Goal: Transaction & Acquisition: Purchase product/service

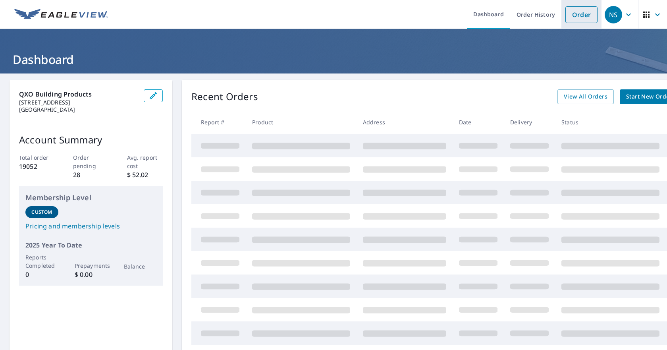
click at [566, 12] on link "Order" at bounding box center [581, 14] width 32 height 17
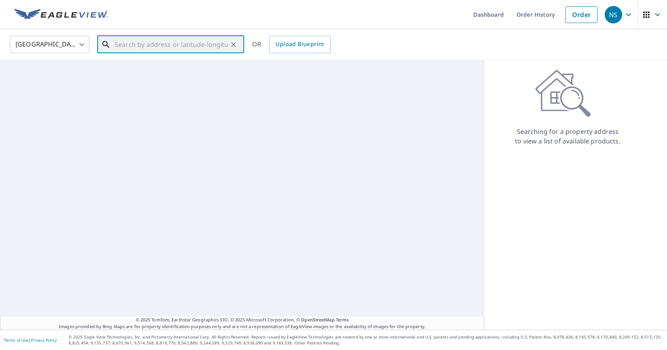
click at [163, 41] on input "text" at bounding box center [171, 44] width 113 height 22
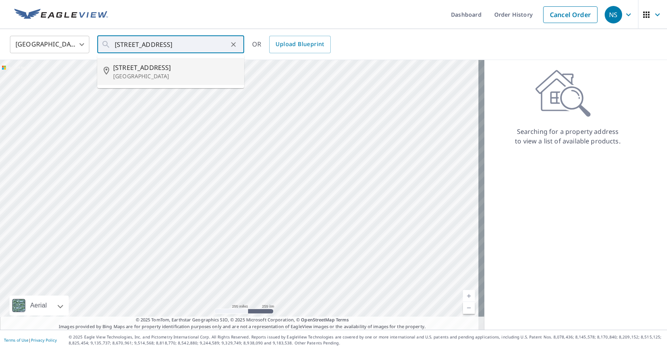
type input "620 Rose Ave Des Moines, IA 50315"
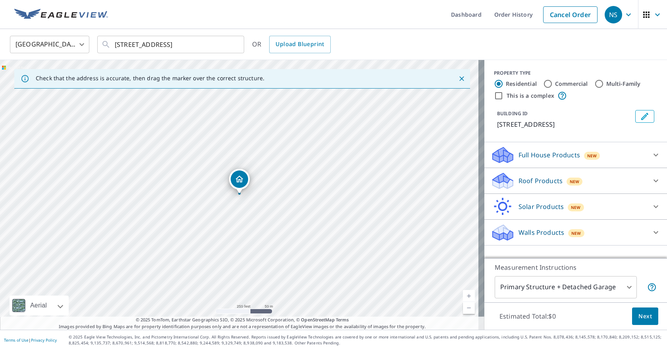
click at [522, 235] on p "Walls Products" at bounding box center [542, 232] width 46 height 10
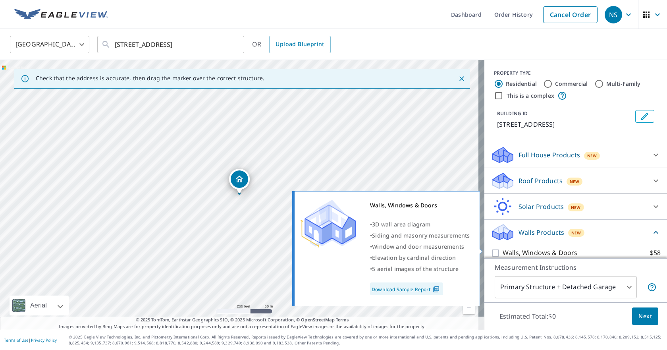
scroll to position [32, 0]
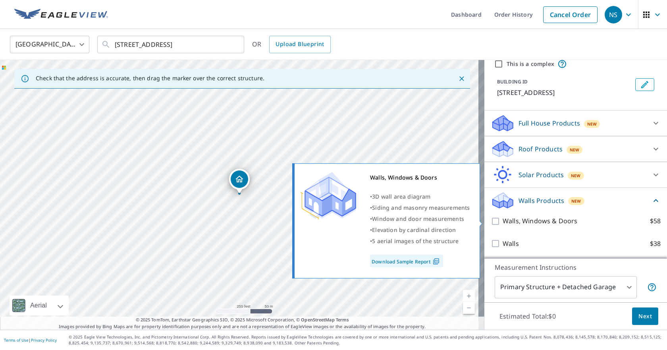
click at [513, 223] on p "Walls, Windows & Doors" at bounding box center [540, 221] width 75 height 10
click at [503, 223] on input "Walls, Windows & Doors $58" at bounding box center [497, 221] width 12 height 10
checkbox input "true"
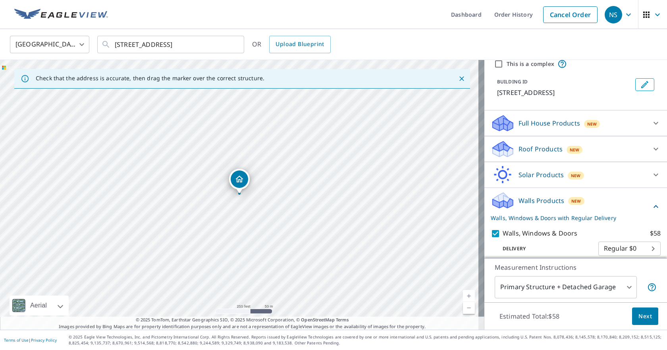
click at [632, 310] on button "Next" at bounding box center [645, 316] width 26 height 18
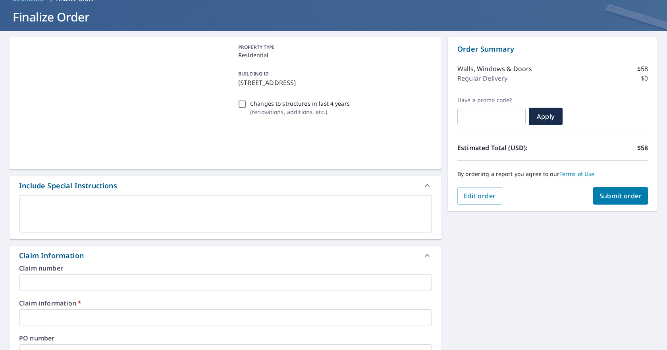
scroll to position [119, 0]
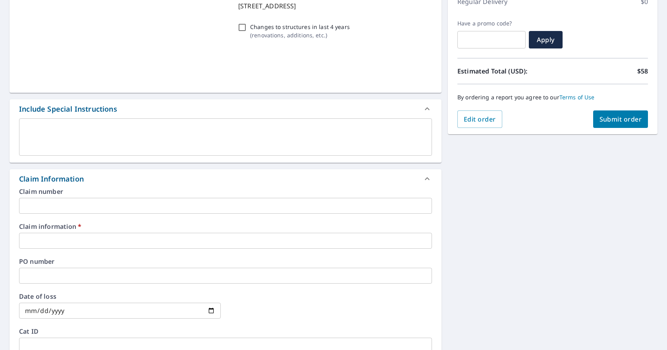
click at [146, 230] on div "Claim information   * ​" at bounding box center [225, 235] width 413 height 25
click at [135, 232] on div "Claim information   * ​" at bounding box center [225, 235] width 413 height 25
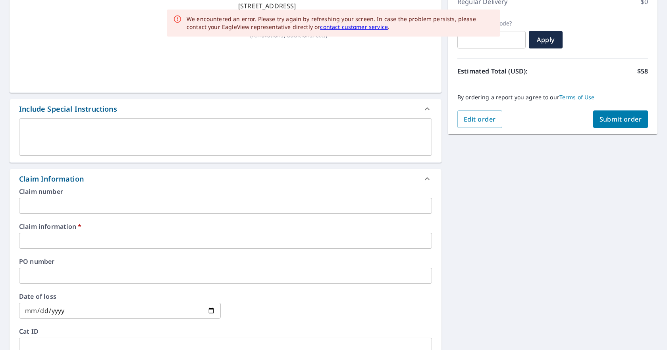
click at [134, 234] on input "text" at bounding box center [225, 241] width 413 height 16
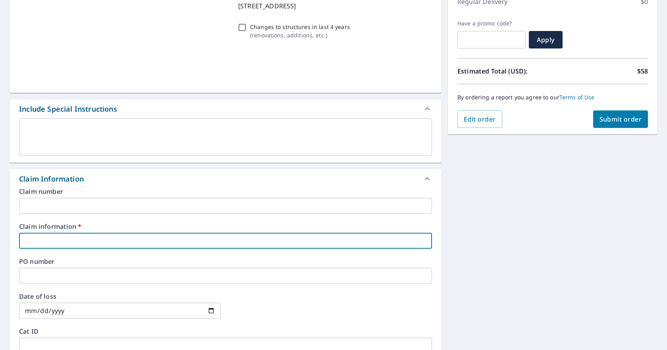
type input "d"
checkbox input "true"
type input "ds"
checkbox input "true"
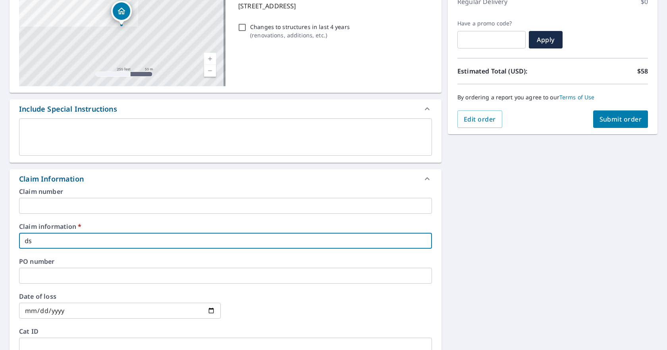
type input "d"
checkbox input "true"
type input "TY"
checkbox input "true"
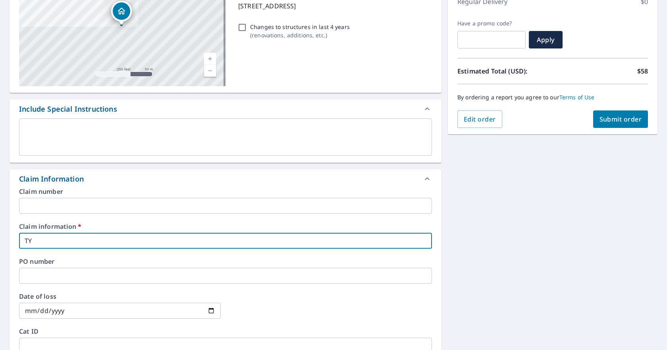
type input "TYr"
checkbox input "true"
type input "TY"
checkbox input "true"
type input "T"
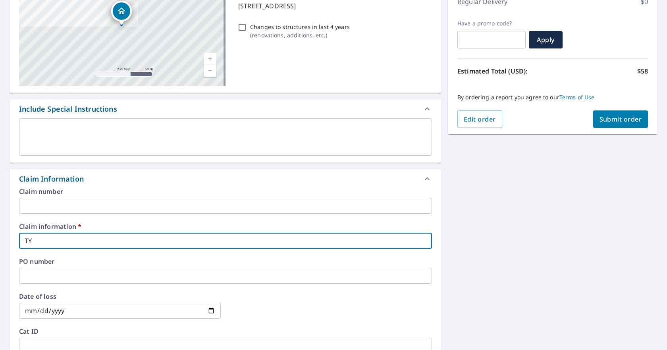
checkbox input "true"
type input "TT"
checkbox input "true"
type input "T"
checkbox input "true"
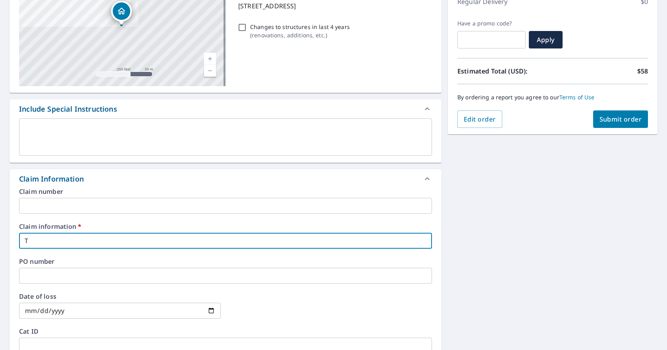
type input "Tr"
checkbox input "true"
type input "Tri"
checkbox input "true"
type input "Trip"
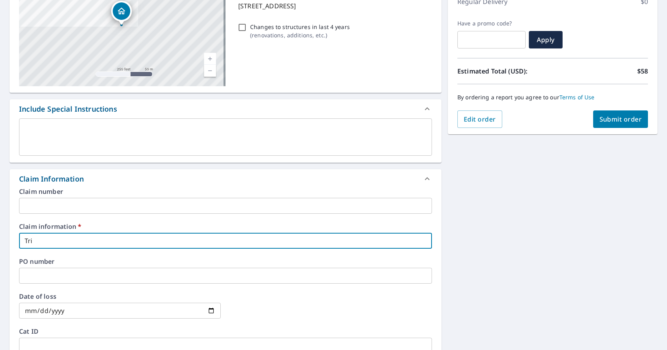
checkbox input "true"
type input "Tripl"
checkbox input "true"
type input "Triple"
checkbox input "true"
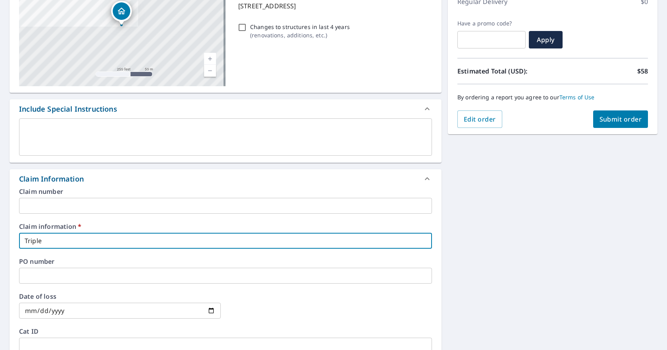
type input "Triple"
checkbox input "true"
type input "Triple b"
checkbox input "true"
type input "Triple b"
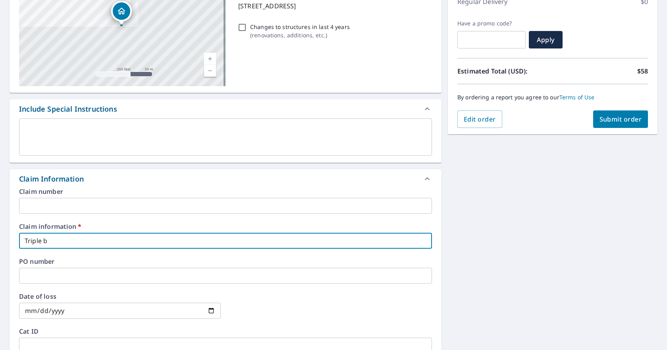
checkbox input "true"
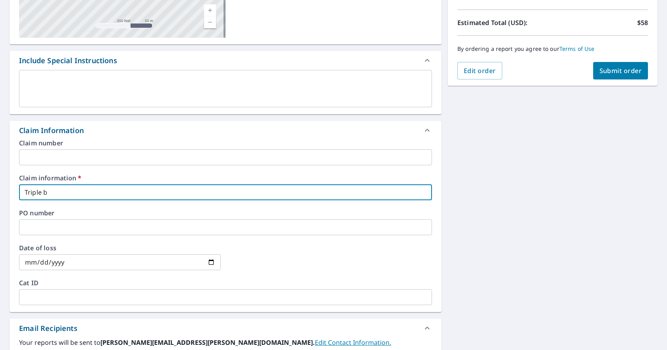
scroll to position [238, 0]
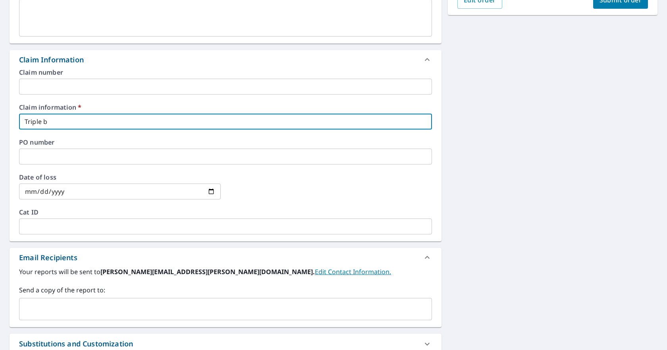
type input "Triple b"
click at [102, 302] on input "text" at bounding box center [220, 308] width 394 height 15
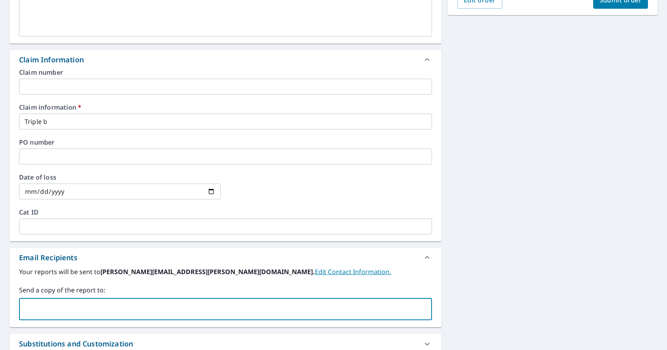
type input "[PERSON_NAME][EMAIL_ADDRESS][PERSON_NAME][DOMAIN_NAME]"
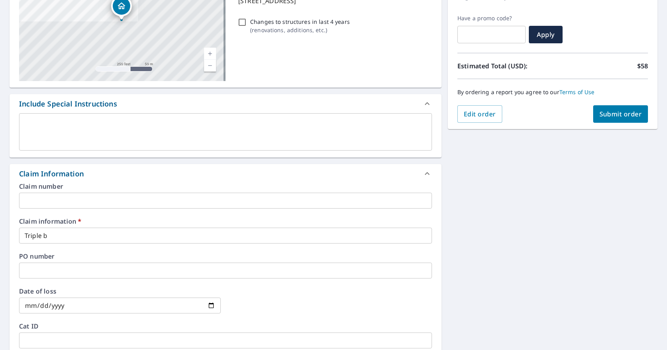
scroll to position [0, 0]
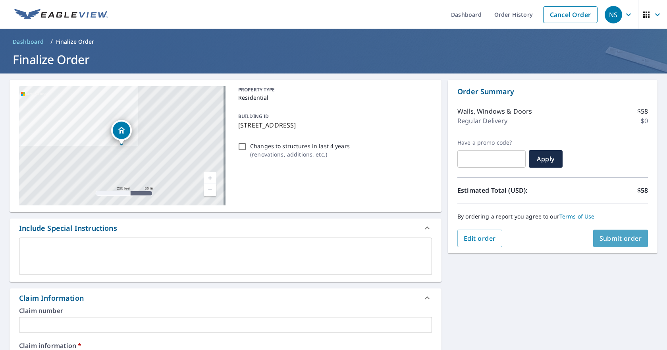
click at [616, 243] on button "Submit order" at bounding box center [620, 237] width 55 height 17
checkbox input "true"
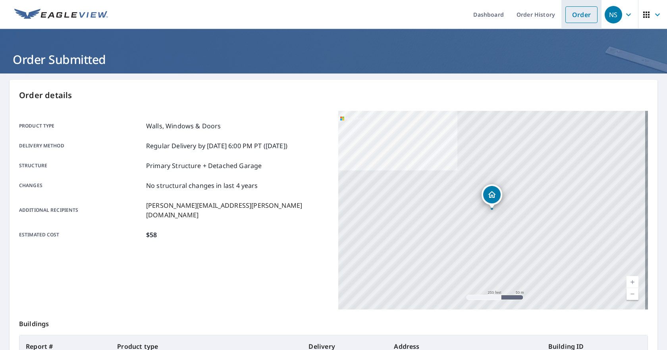
click at [570, 21] on link "Order" at bounding box center [581, 14] width 32 height 17
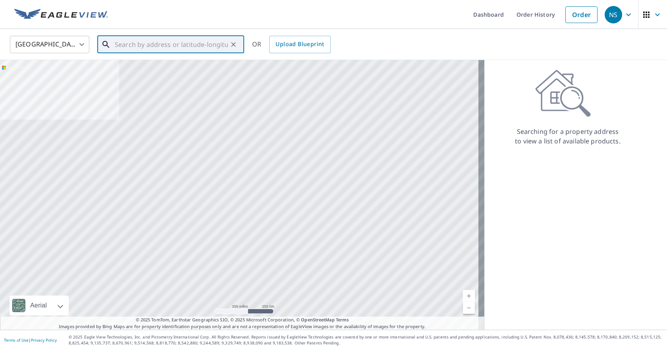
click at [185, 36] on input "text" at bounding box center [171, 44] width 113 height 22
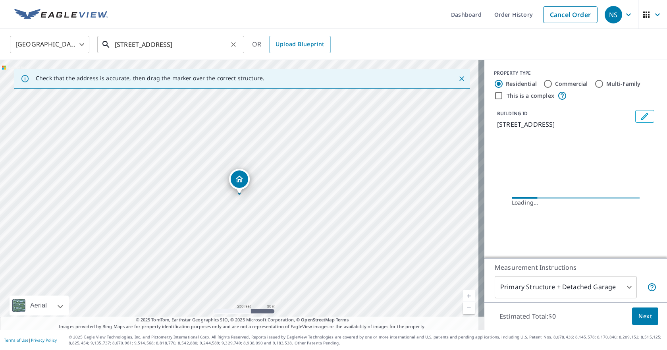
click at [170, 43] on input "[STREET_ADDRESS]" at bounding box center [171, 44] width 113 height 22
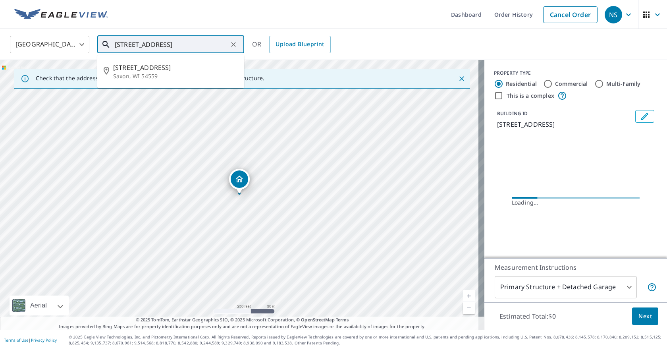
click at [170, 43] on input "[STREET_ADDRESS]" at bounding box center [171, 44] width 113 height 22
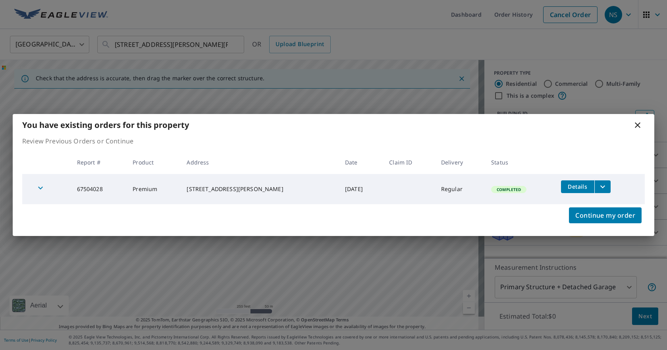
click at [644, 127] on div "You have existing orders for this property" at bounding box center [334, 125] width 642 height 22
click at [638, 125] on icon at bounding box center [638, 125] width 10 height 10
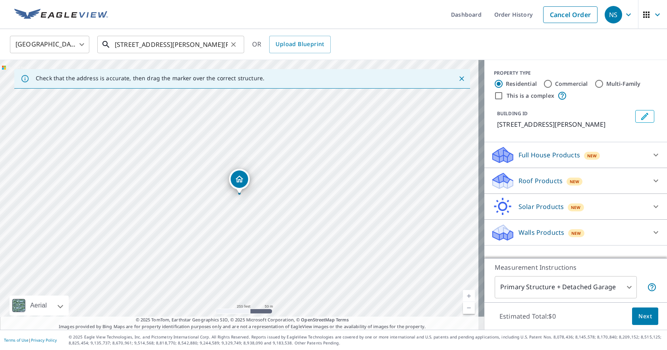
click at [165, 46] on input "[STREET_ADDRESS][PERSON_NAME][PERSON_NAME]" at bounding box center [171, 44] width 113 height 22
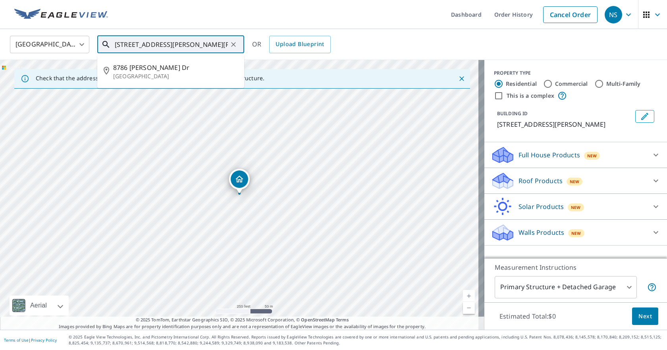
click at [165, 46] on input "[STREET_ADDRESS][PERSON_NAME][PERSON_NAME]" at bounding box center [171, 44] width 113 height 22
type input "[STREET_ADDRESS][PERSON_NAME][PERSON_NAME]"
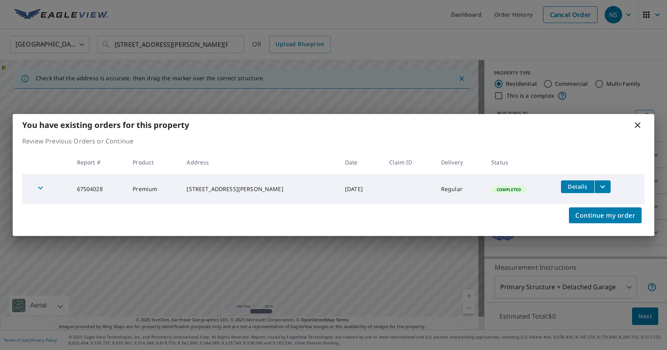
click at [574, 183] on span "Details" at bounding box center [578, 187] width 24 height 8
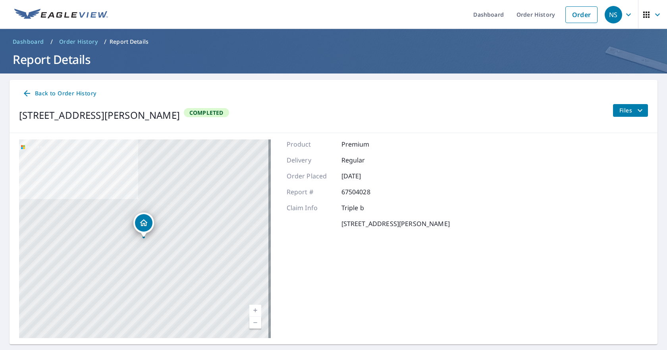
scroll to position [21, 0]
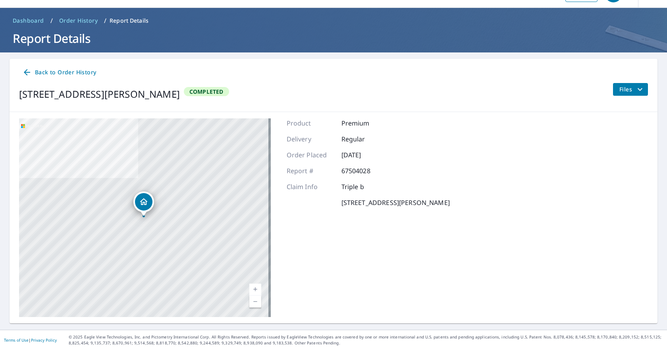
click at [623, 88] on span "Files" at bounding box center [631, 90] width 25 height 10
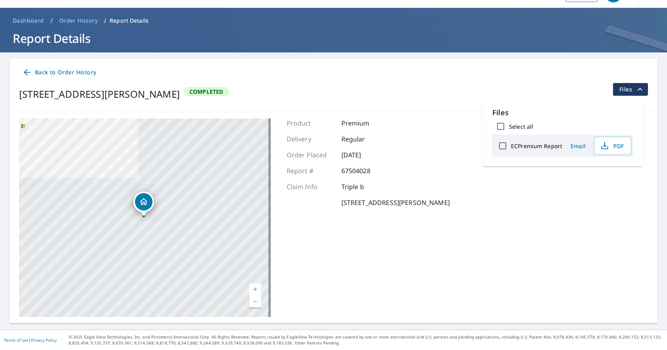
click at [503, 125] on input "Select all" at bounding box center [500, 126] width 17 height 17
checkbox input "true"
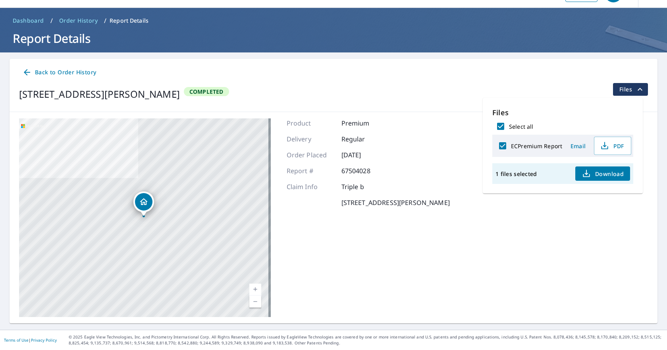
click at [599, 177] on span "Download" at bounding box center [603, 174] width 42 height 10
click at [29, 70] on icon at bounding box center [27, 72] width 10 height 10
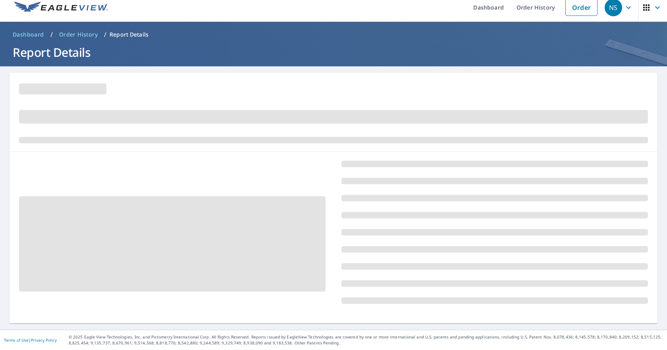
scroll to position [21, 0]
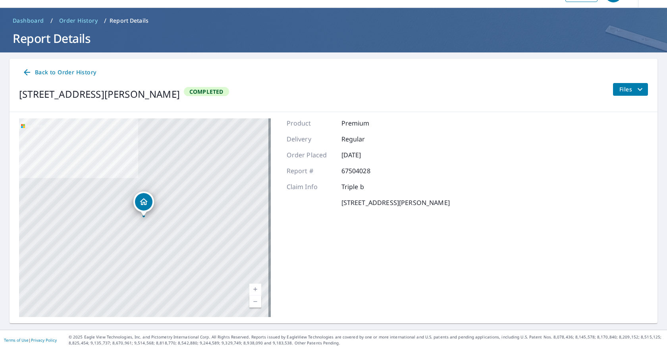
click at [27, 71] on icon at bounding box center [27, 72] width 10 height 10
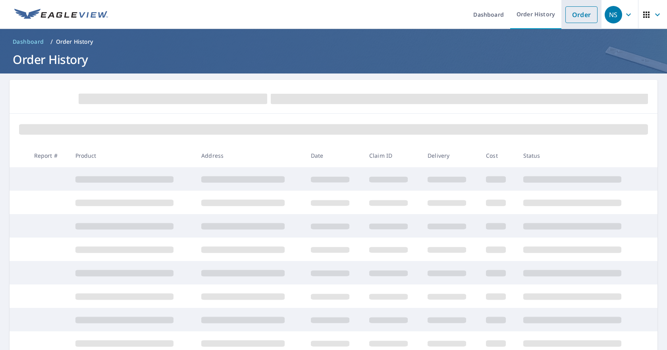
click at [574, 15] on link "Order" at bounding box center [581, 14] width 32 height 17
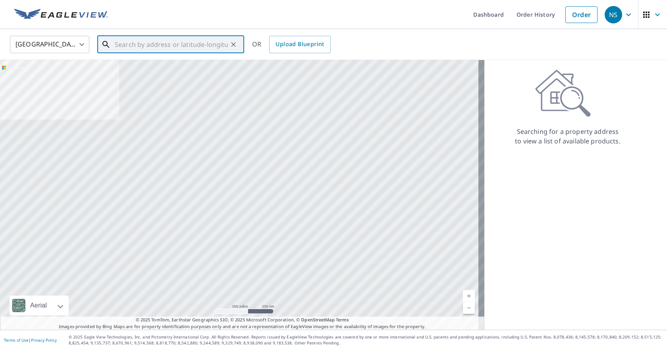
click at [171, 46] on input "text" at bounding box center [171, 44] width 113 height 22
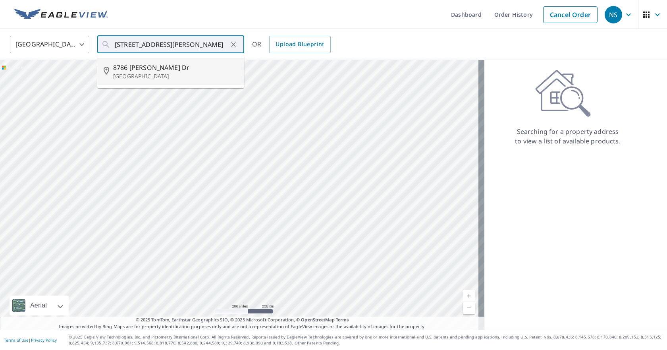
type input "[STREET_ADDRESS][PERSON_NAME][PERSON_NAME]"
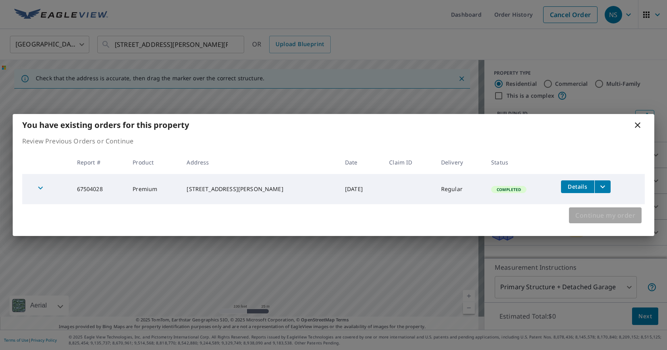
click at [605, 217] on span "Continue my order" at bounding box center [605, 215] width 60 height 11
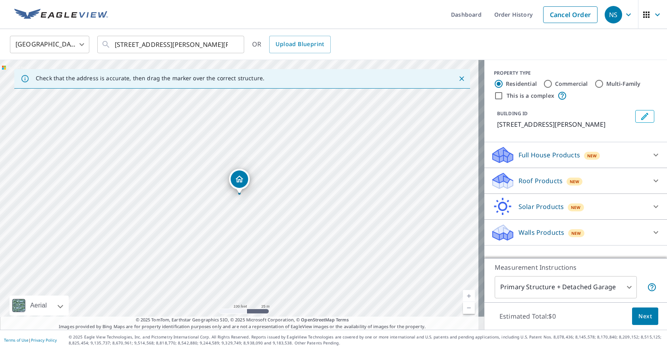
click at [530, 236] on p "Walls Products" at bounding box center [542, 232] width 46 height 10
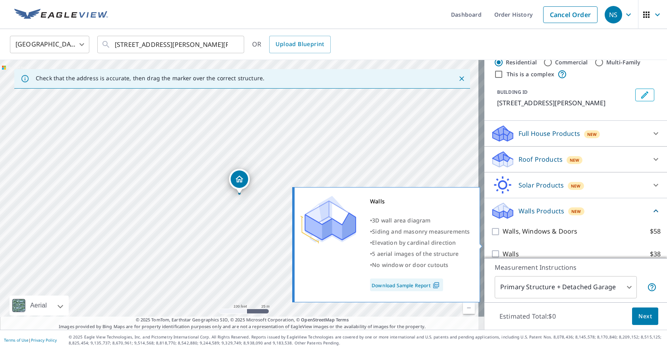
scroll to position [32, 0]
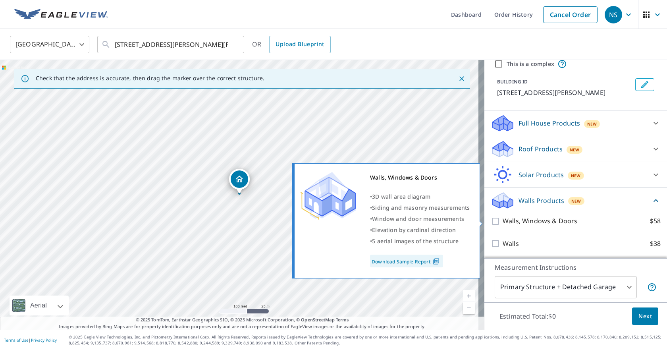
click at [514, 220] on p "Walls, Windows & Doors" at bounding box center [540, 221] width 75 height 10
click at [503, 220] on input "Walls, Windows & Doors $58" at bounding box center [497, 221] width 12 height 10
checkbox input "true"
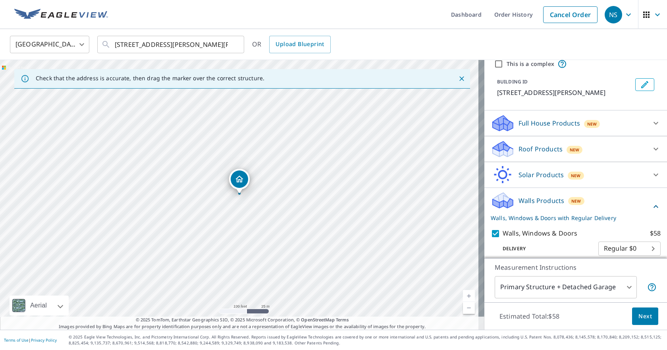
click at [640, 317] on span "Next" at bounding box center [644, 316] width 13 height 10
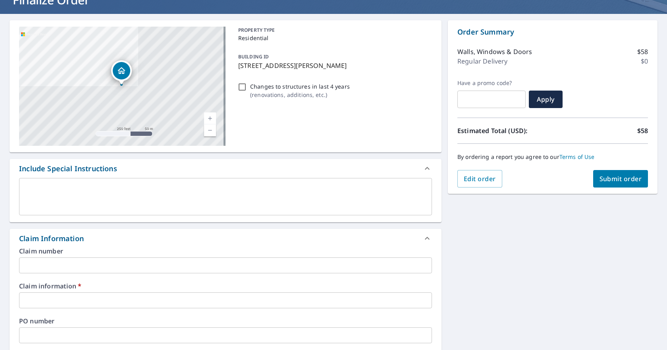
scroll to position [119, 0]
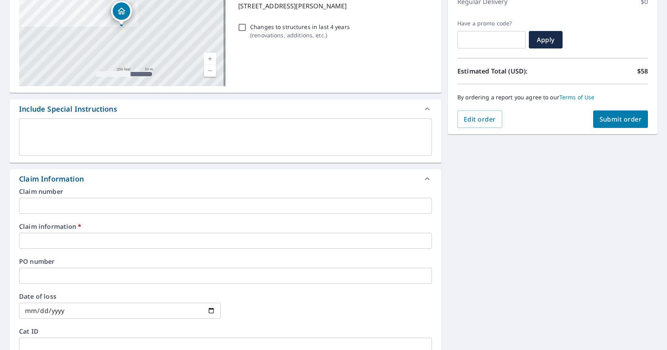
click at [124, 231] on div "Claim information   * ​" at bounding box center [225, 235] width 413 height 25
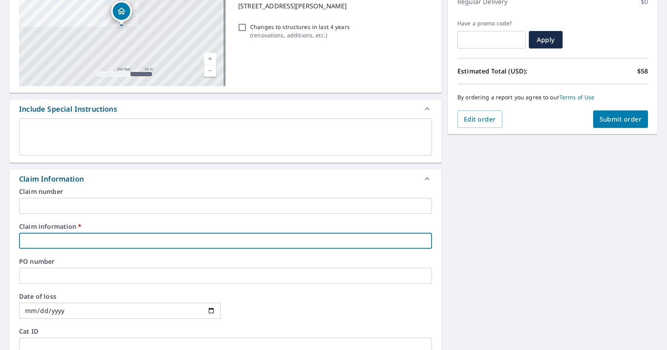
click at [112, 242] on input "text" at bounding box center [225, 241] width 413 height 16
type input "t"
checkbox input "true"
type input "tr"
checkbox input "true"
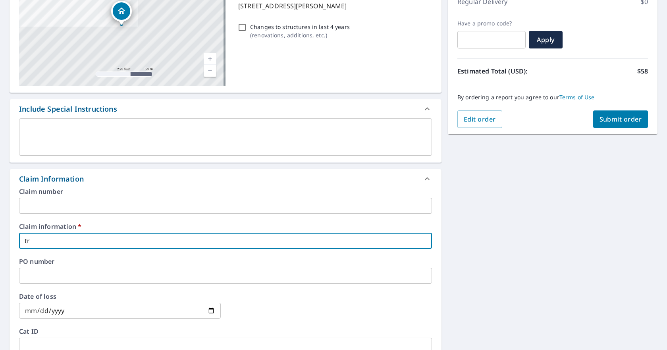
type input "tri"
checkbox input "true"
type input "trip"
checkbox input "true"
type input "tripl"
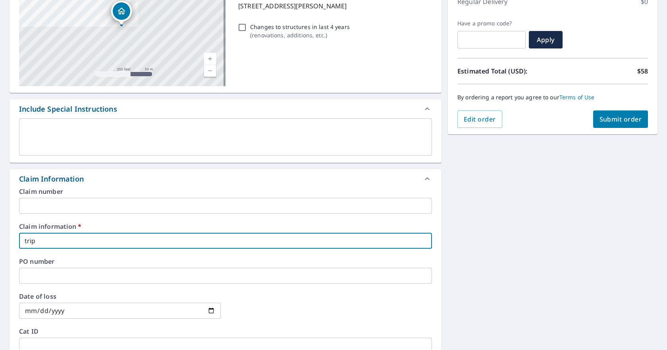
checkbox input "true"
type input "triple"
checkbox input "true"
type input "triple"
checkbox input "true"
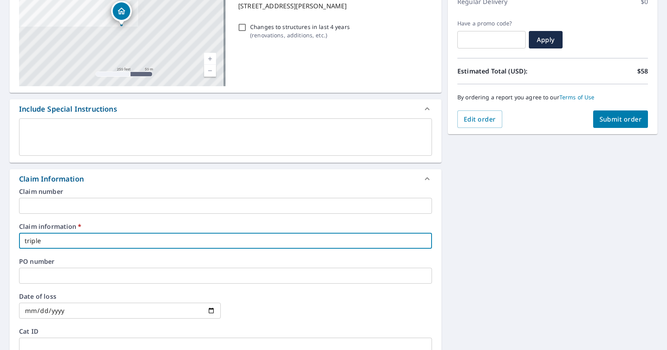
type input "triple b"
checkbox input "true"
type input "triple b"
checkbox input "true"
type input "triple b"
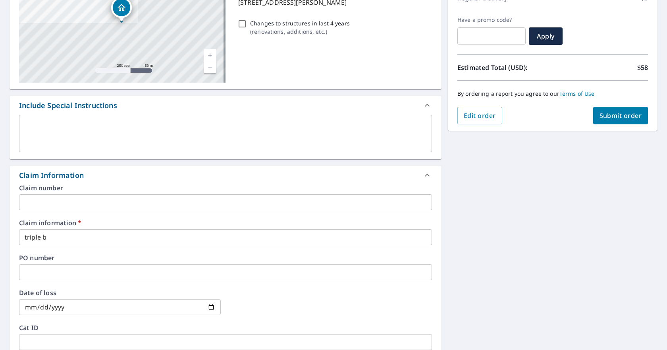
scroll to position [321, 0]
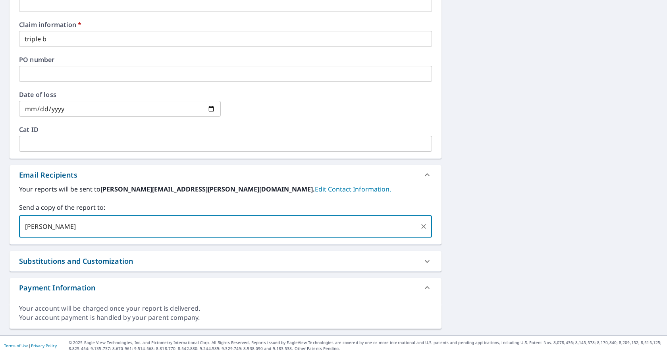
type input "[PERSON_NAME][EMAIL_ADDRESS][PERSON_NAME][DOMAIN_NAME]"
checkbox input "true"
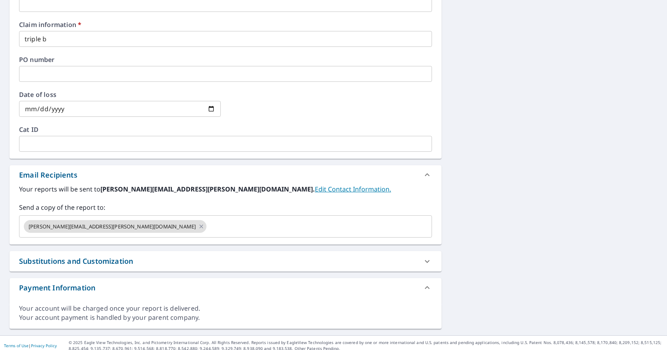
scroll to position [0, 0]
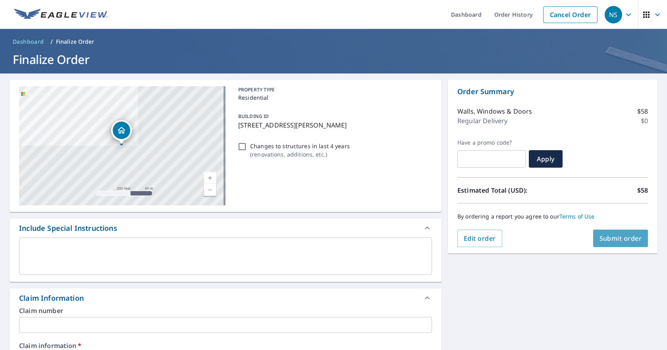
click at [618, 233] on button "Submit order" at bounding box center [620, 237] width 55 height 17
checkbox input "true"
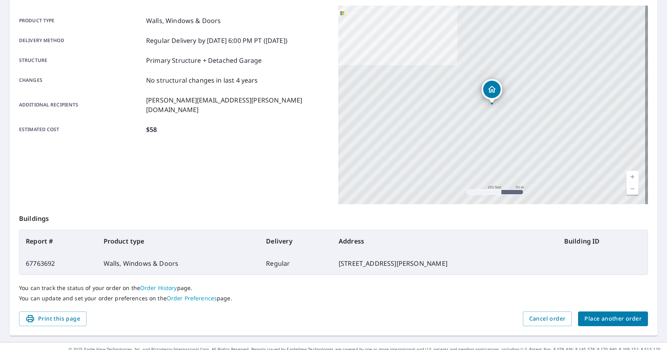
scroll to position [118, 0]
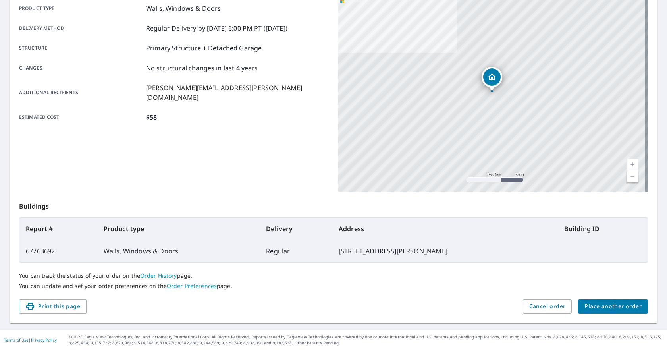
click at [604, 309] on span "Place another order" at bounding box center [612, 306] width 57 height 10
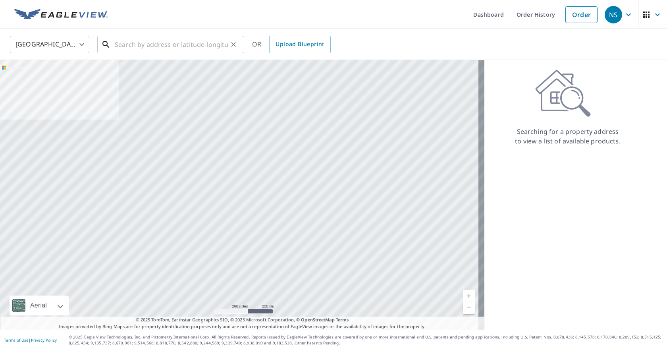
click at [156, 46] on input "text" at bounding box center [171, 44] width 113 height 22
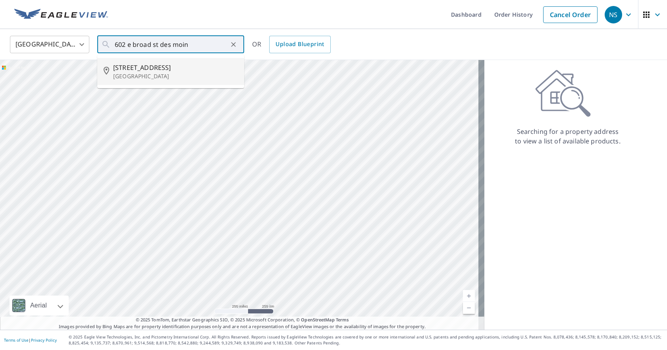
type input "[STREET_ADDRESS]"
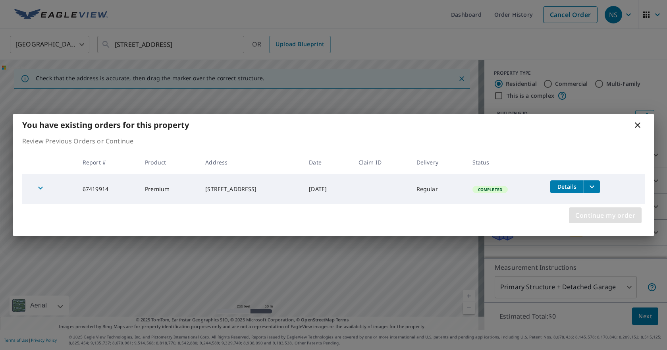
click at [609, 212] on span "Continue my order" at bounding box center [605, 215] width 60 height 11
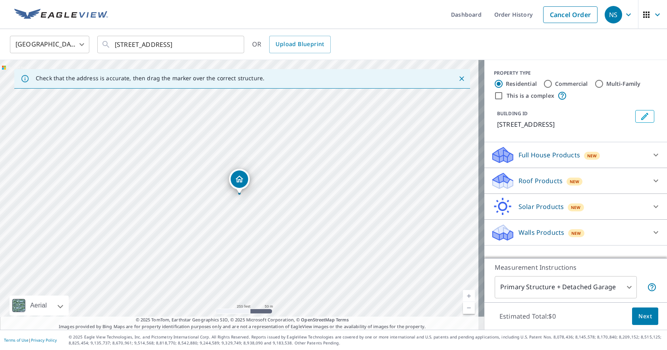
click at [540, 234] on p "Walls Products" at bounding box center [542, 232] width 46 height 10
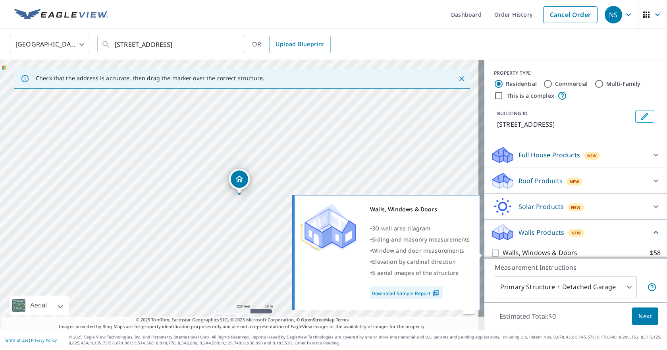
click at [518, 249] on p "Walls, Windows & Doors" at bounding box center [540, 253] width 75 height 10
click at [503, 249] on input "Walls, Windows & Doors $58" at bounding box center [497, 253] width 12 height 10
checkbox input "true"
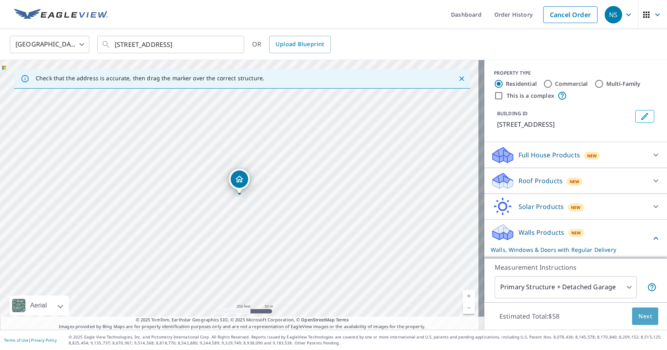
click at [645, 312] on span "Next" at bounding box center [644, 316] width 13 height 10
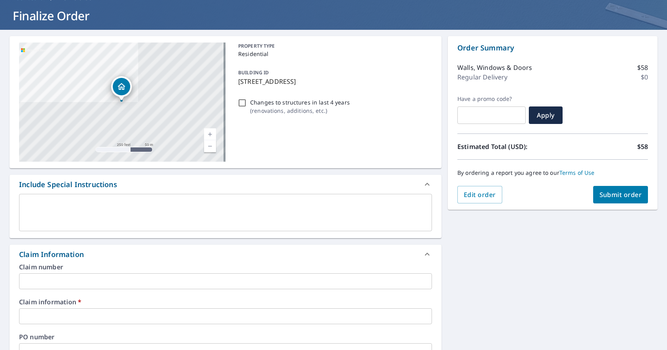
scroll to position [159, 0]
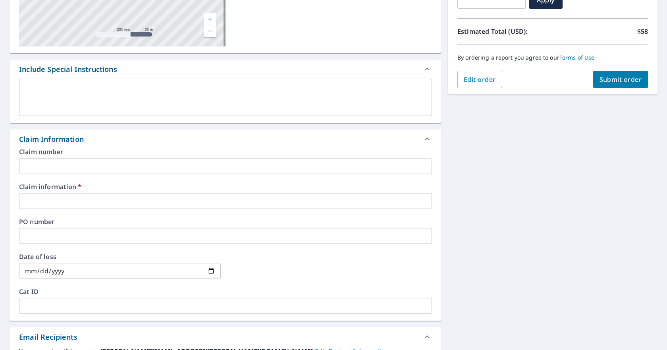
click at [108, 206] on input "text" at bounding box center [225, 201] width 413 height 16
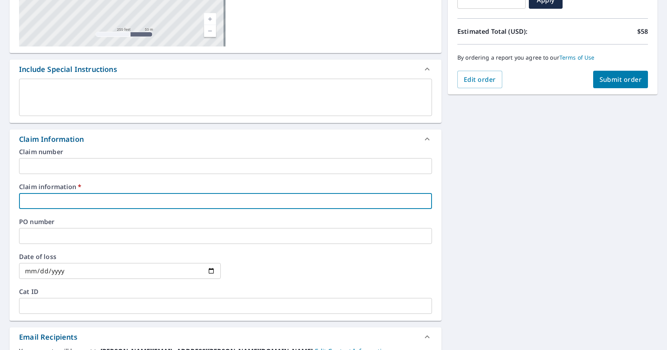
type input "t"
checkbox input "true"
type input "tr"
checkbox input "true"
type input "tri"
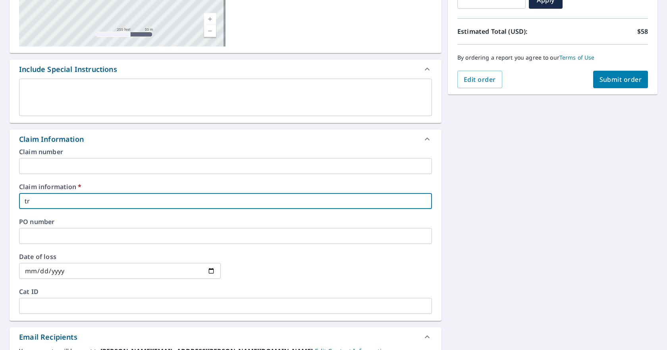
checkbox input "true"
type input "trip"
checkbox input "true"
type input "tripl"
checkbox input "true"
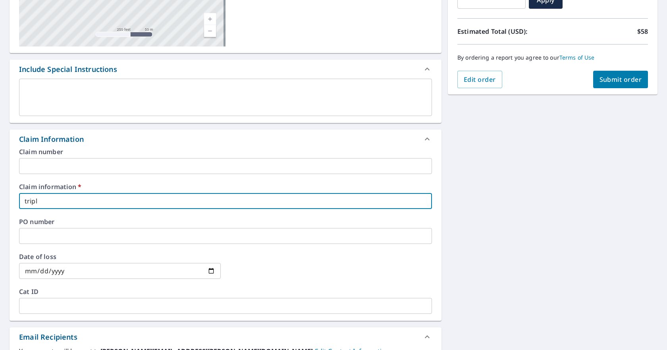
type input "triple"
checkbox input "true"
type input "triple"
checkbox input "true"
type input "triple b"
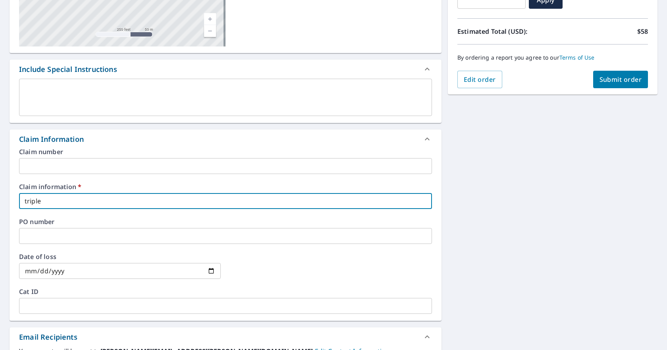
checkbox input "true"
type input "triple b"
checkbox input "true"
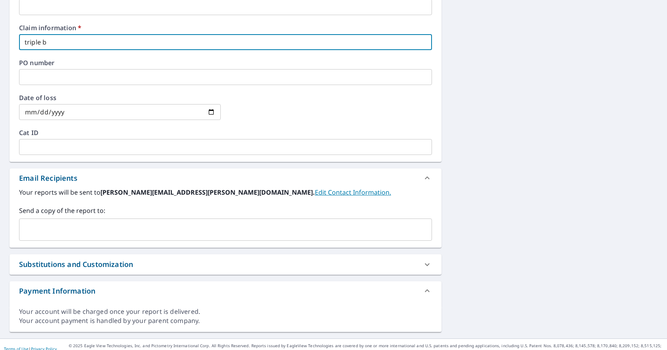
type input "triple b"
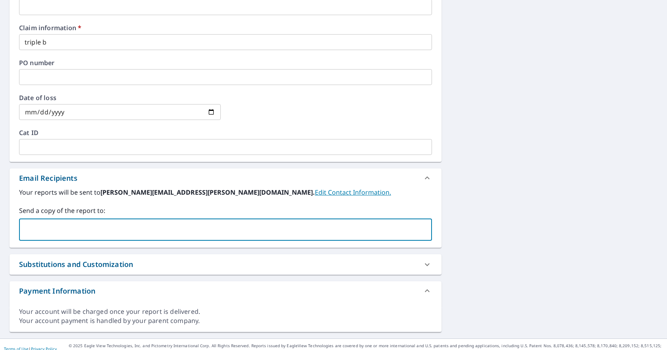
click at [142, 233] on input "text" at bounding box center [220, 229] width 394 height 15
type input "[PERSON_NAME][EMAIL_ADDRESS][PERSON_NAME][DOMAIN_NAME]"
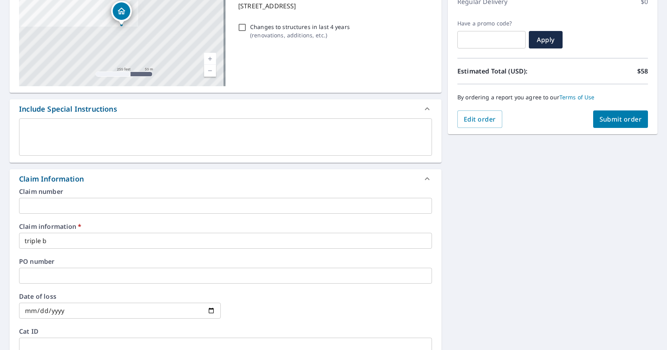
click at [614, 118] on span "Submit order" at bounding box center [620, 119] width 42 height 9
checkbox input "true"
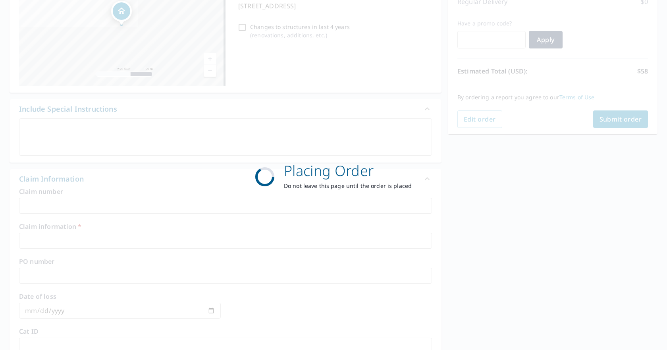
scroll to position [118, 0]
